Goal: Find specific page/section: Find specific page/section

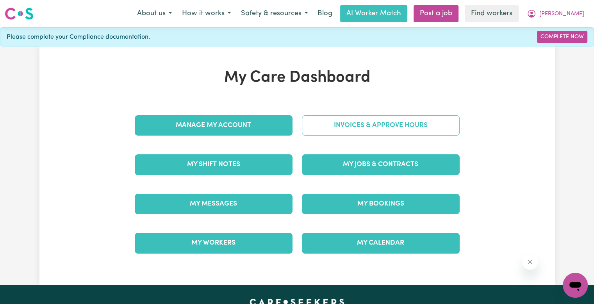
click at [374, 118] on link "Invoices & Approve Hours" at bounding box center [381, 125] width 158 height 20
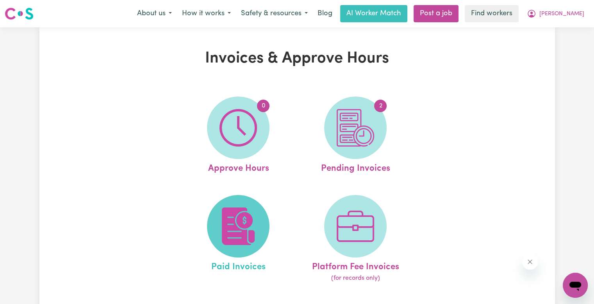
click at [229, 227] on img at bounding box center [237, 225] width 37 height 37
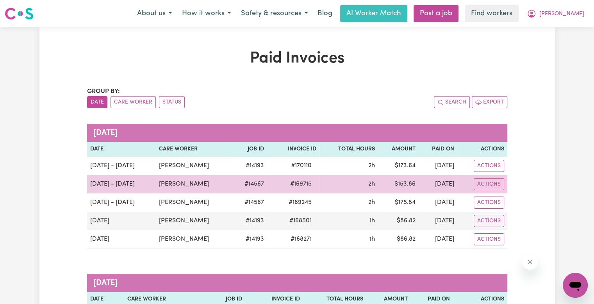
click at [285, 184] on span "# 169715" at bounding box center [300, 183] width 31 height 9
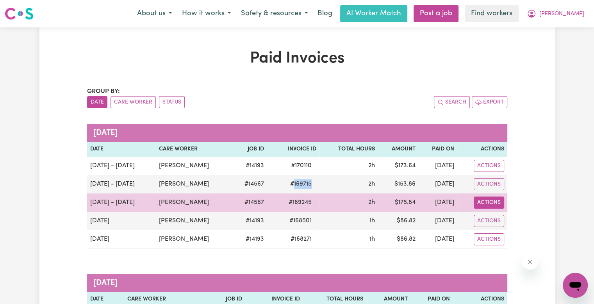
copy span "169715"
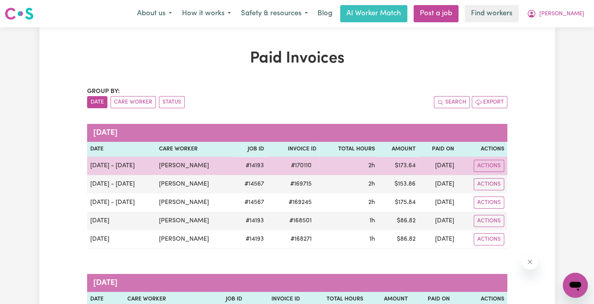
click at [286, 166] on span "# 170110" at bounding box center [301, 165] width 30 height 9
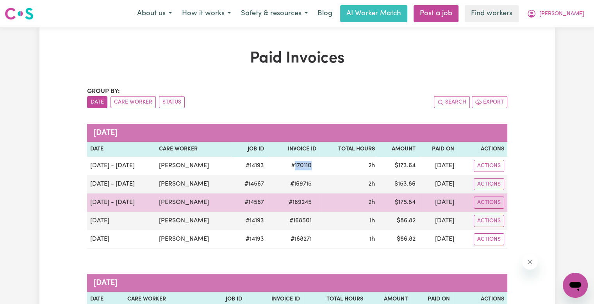
copy span "170110"
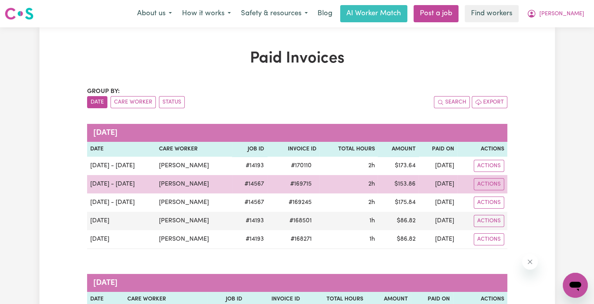
click at [285, 185] on span "# 169715" at bounding box center [300, 183] width 31 height 9
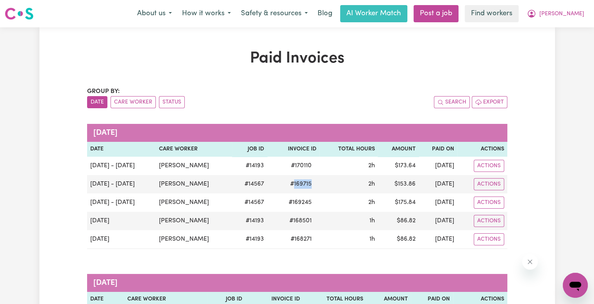
copy span "169715"
click at [536, 14] on icon "My Account" at bounding box center [531, 13] width 9 height 9
click at [553, 49] on link "Logout" at bounding box center [558, 44] width 62 height 15
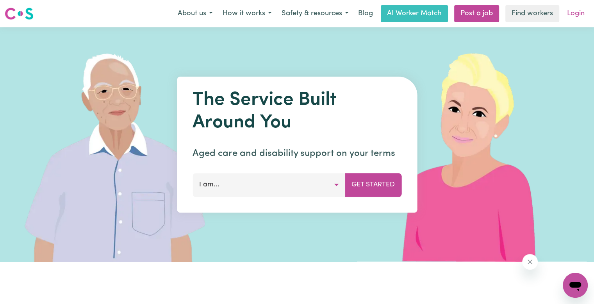
click at [574, 18] on link "Login" at bounding box center [575, 13] width 27 height 17
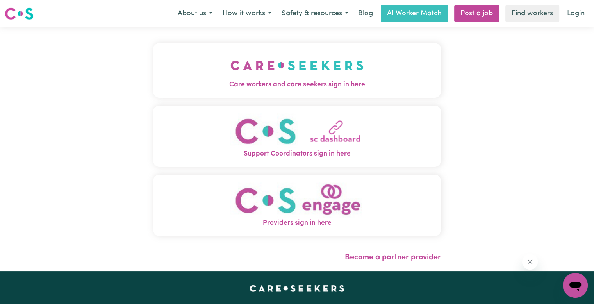
click at [316, 61] on button "Care workers and care seekers sign in here" at bounding box center [297, 70] width 288 height 55
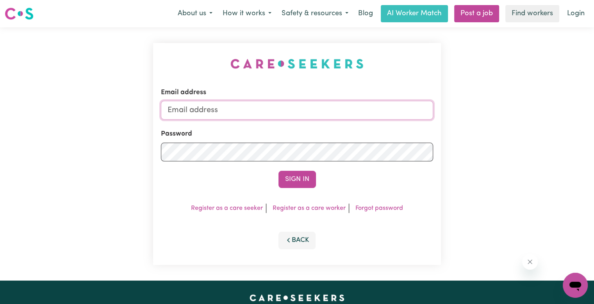
click at [260, 114] on input "Email address" at bounding box center [297, 110] width 272 height 19
drag, startPoint x: 210, startPoint y: 114, endPoint x: 452, endPoint y: 109, distance: 242.1
click at [452, 109] on div "Email address [EMAIL_ADDRESS][DOMAIN_NAME] Password Sign In Register as a care …" at bounding box center [297, 153] width 594 height 253
click at [278, 171] on button "Sign In" at bounding box center [296, 179] width 37 height 17
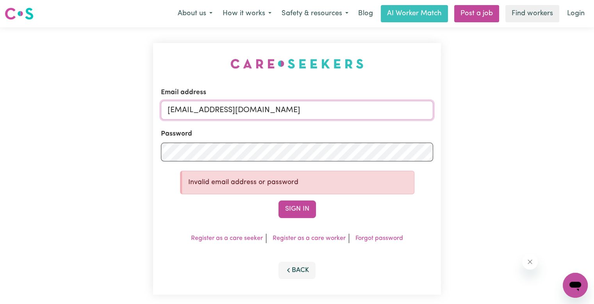
click at [228, 106] on input "[EMAIL_ADDRESS][DOMAIN_NAME]" at bounding box center [297, 110] width 272 height 19
type input "[EMAIL_ADDRESS][DOMAIN_NAME]"
click at [278, 200] on button "Sign In" at bounding box center [296, 208] width 37 height 17
